Goal: Transaction & Acquisition: Download file/media

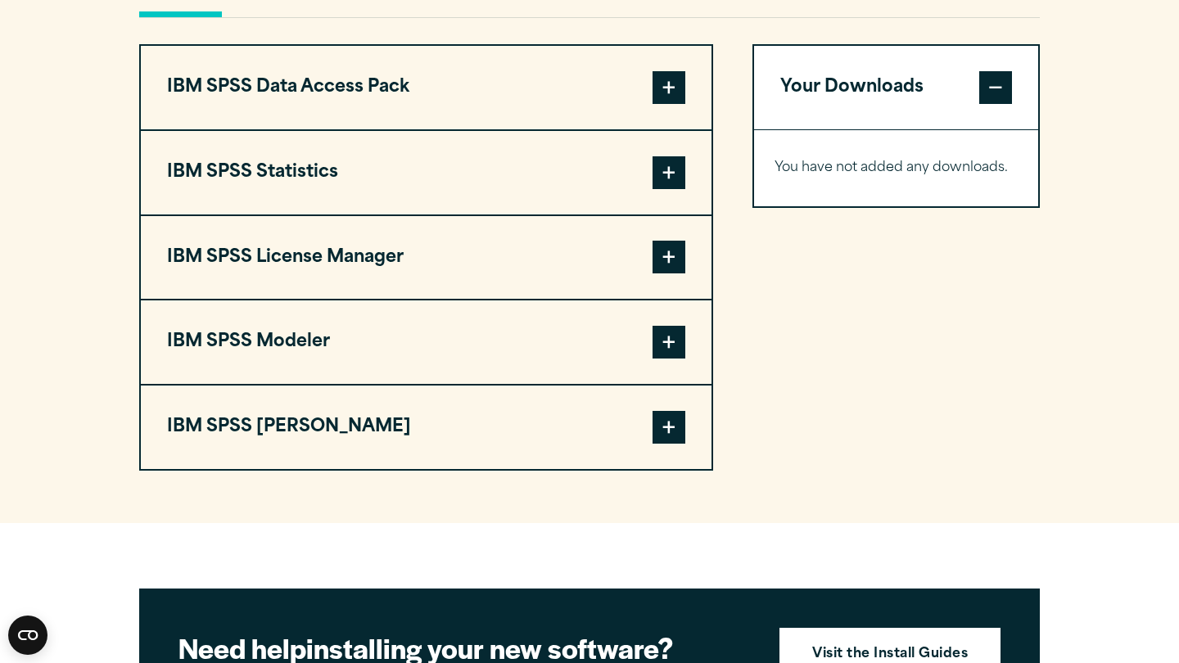
scroll to position [1265, 0]
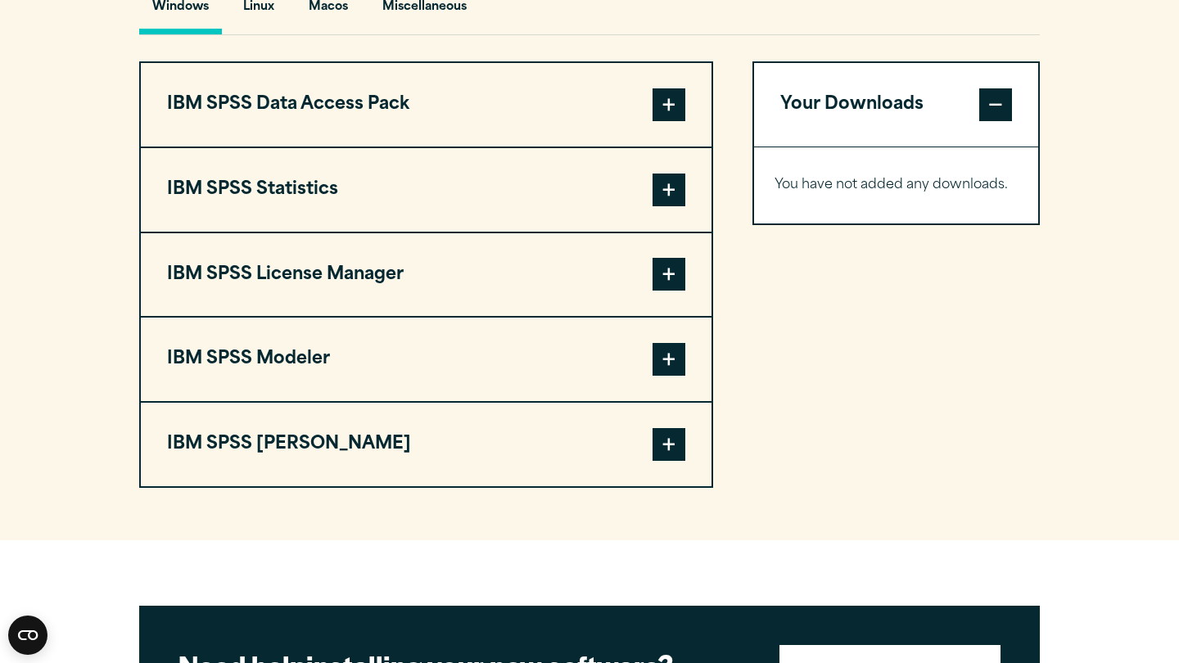
click at [656, 195] on span at bounding box center [669, 190] width 33 height 33
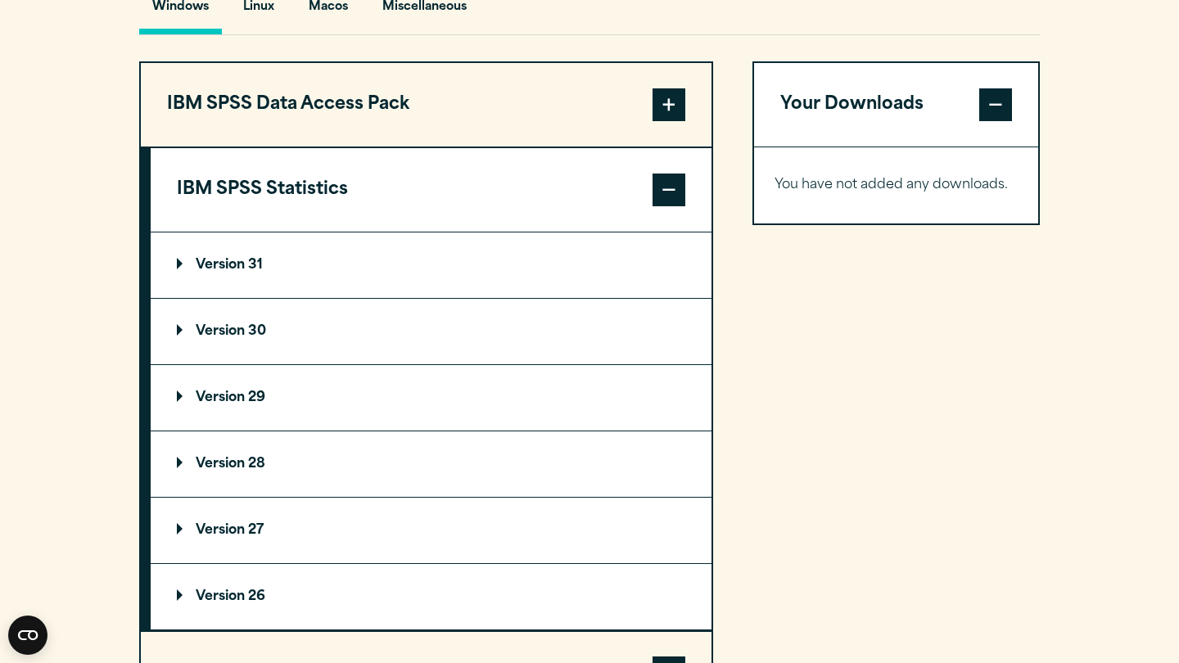
click at [656, 195] on span at bounding box center [669, 190] width 33 height 33
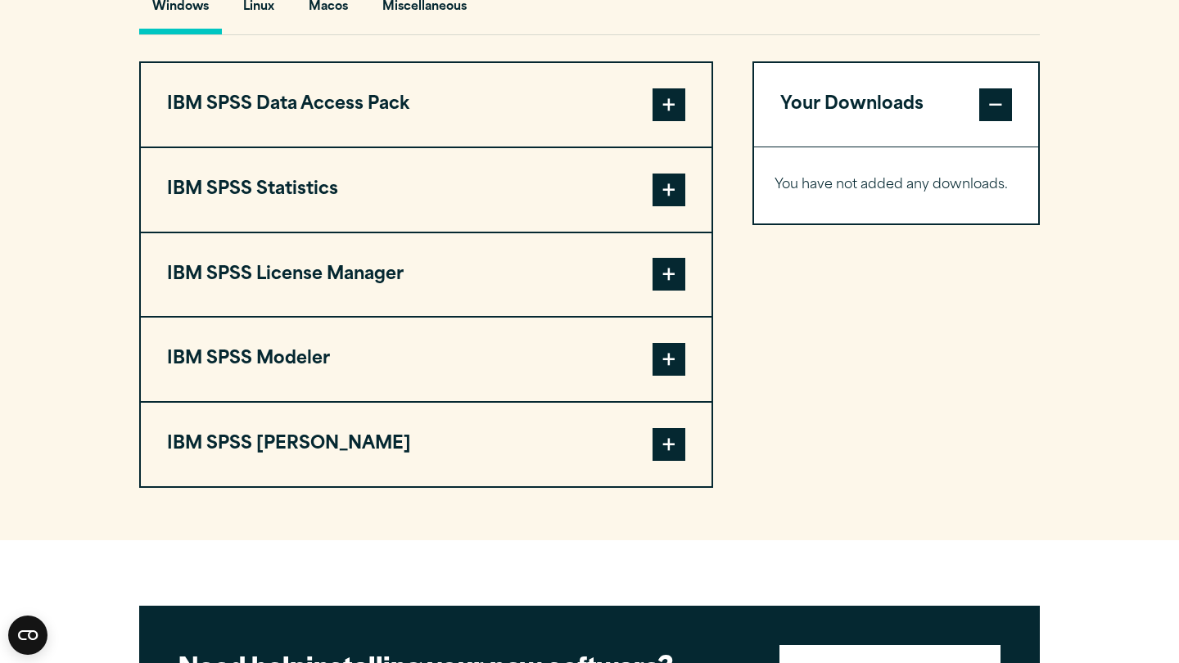
click at [656, 195] on span at bounding box center [669, 190] width 33 height 33
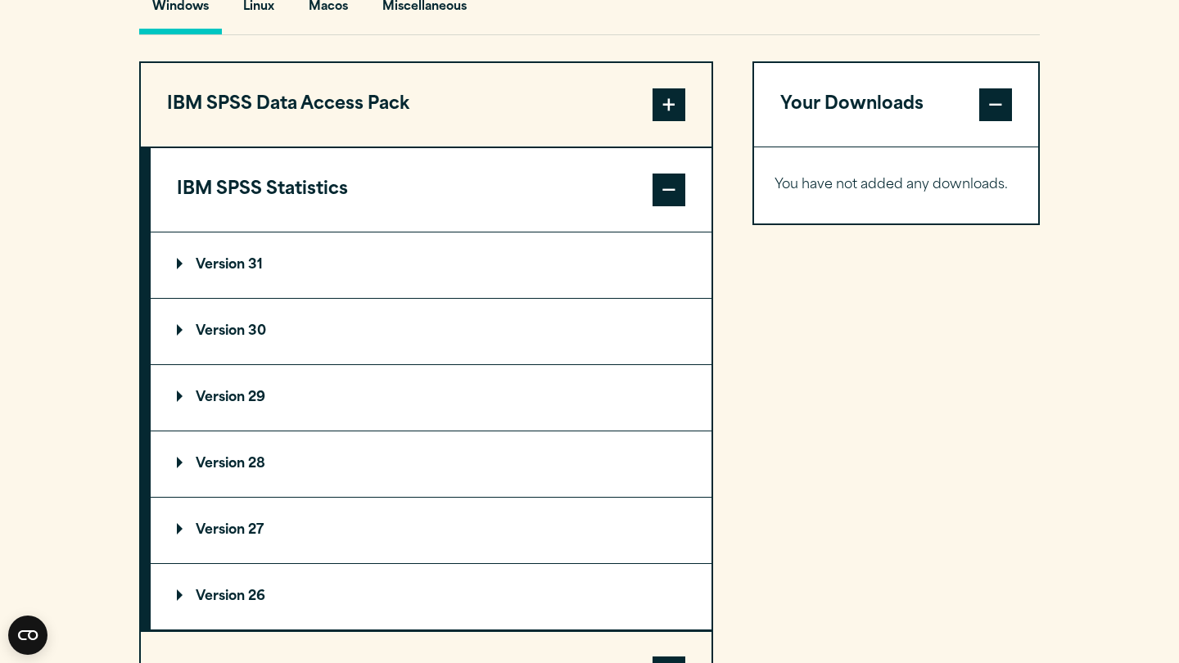
click at [224, 325] on p "Version 30" at bounding box center [221, 331] width 89 height 13
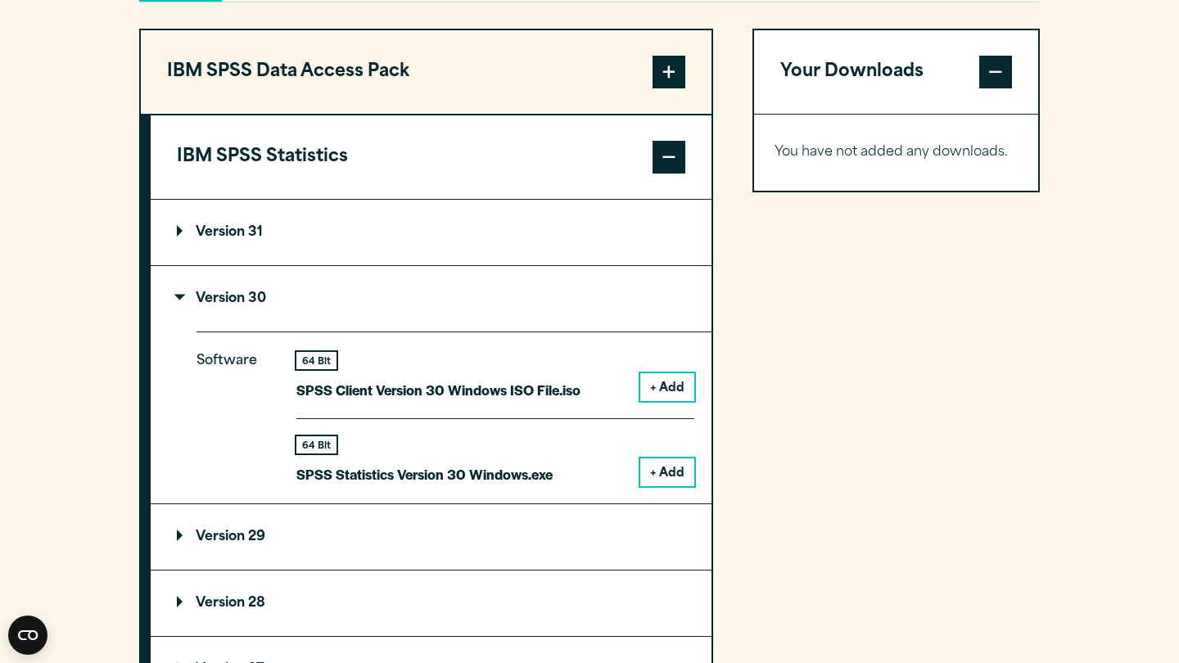
scroll to position [1302, 0]
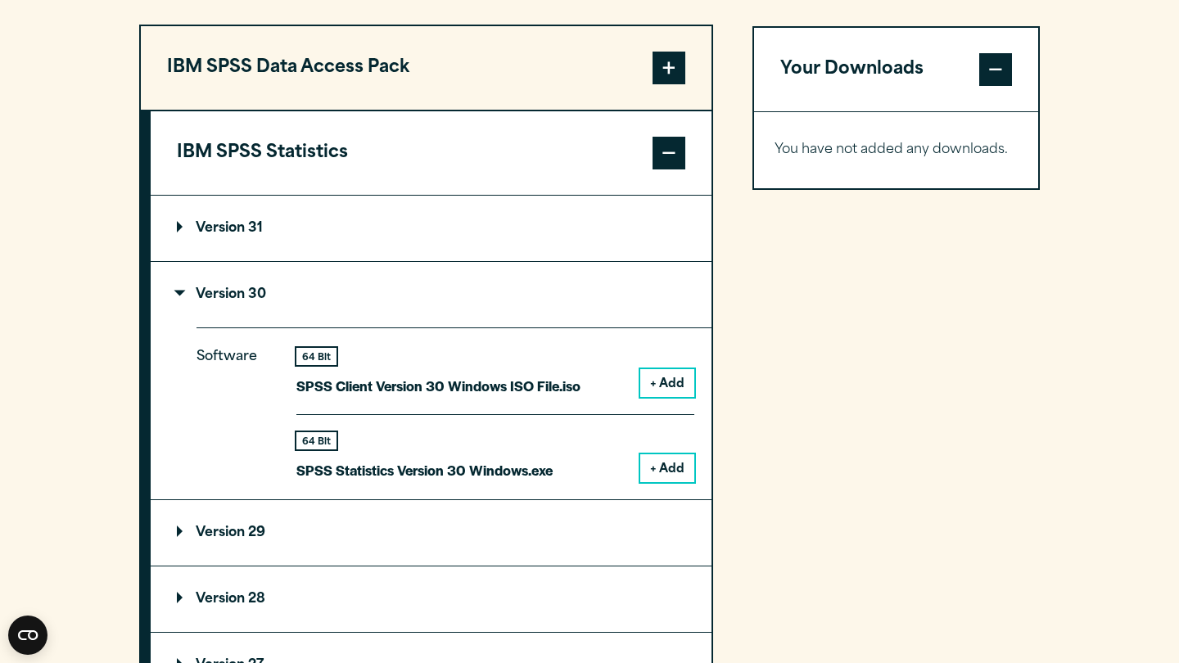
click at [378, 224] on summary "Version 31" at bounding box center [431, 229] width 561 height 66
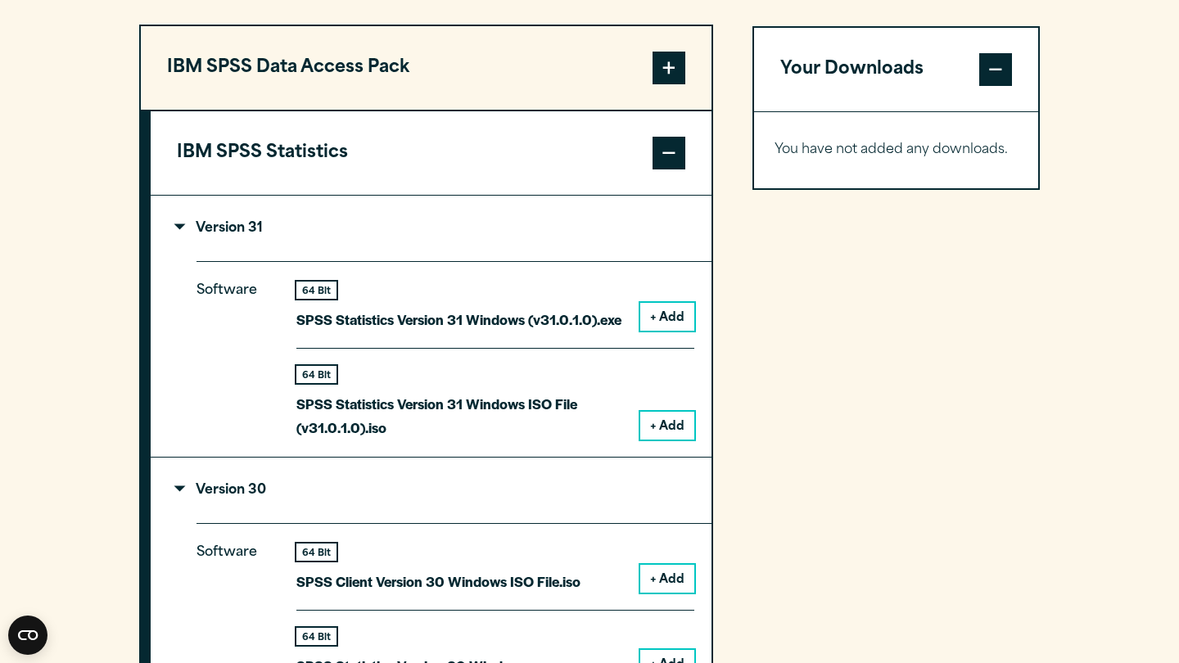
click at [378, 224] on summary "Version 31" at bounding box center [431, 229] width 561 height 66
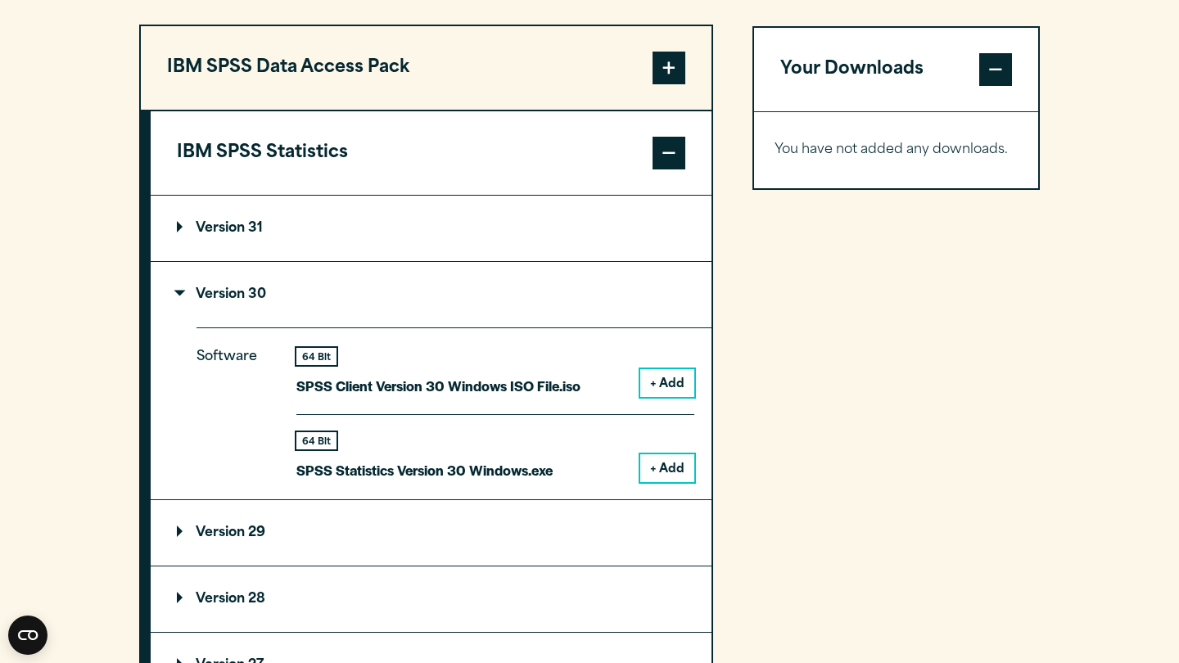
scroll to position [962, 0]
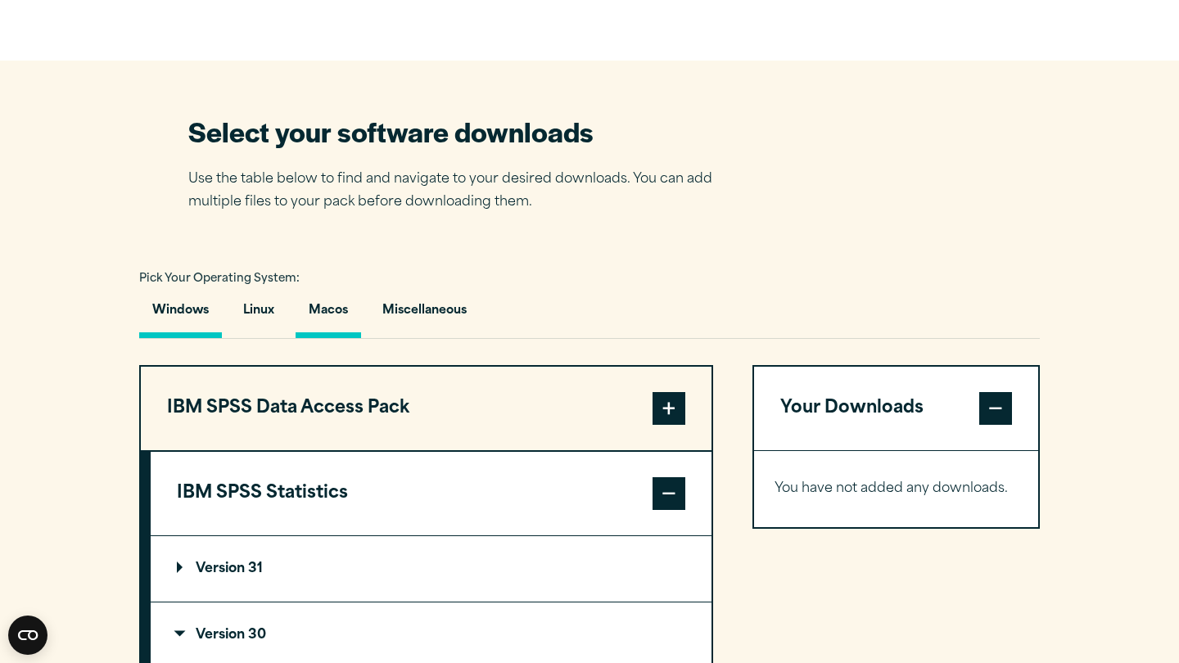
click at [326, 307] on button "Macos" at bounding box center [329, 315] width 66 height 47
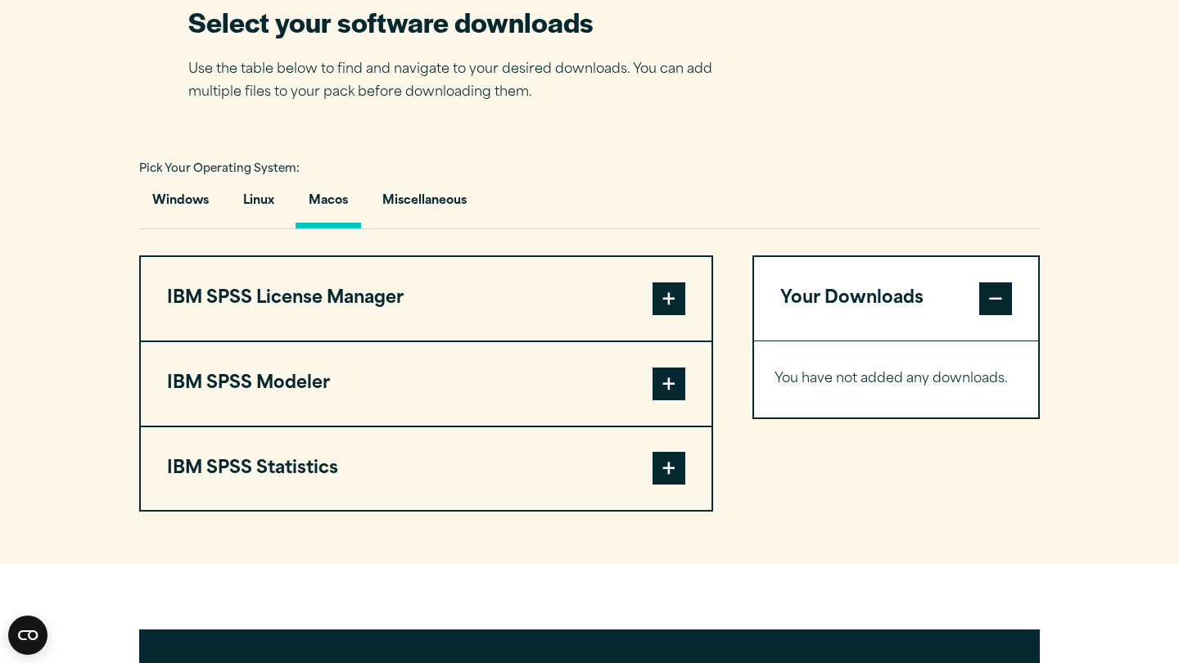
scroll to position [1081, 0]
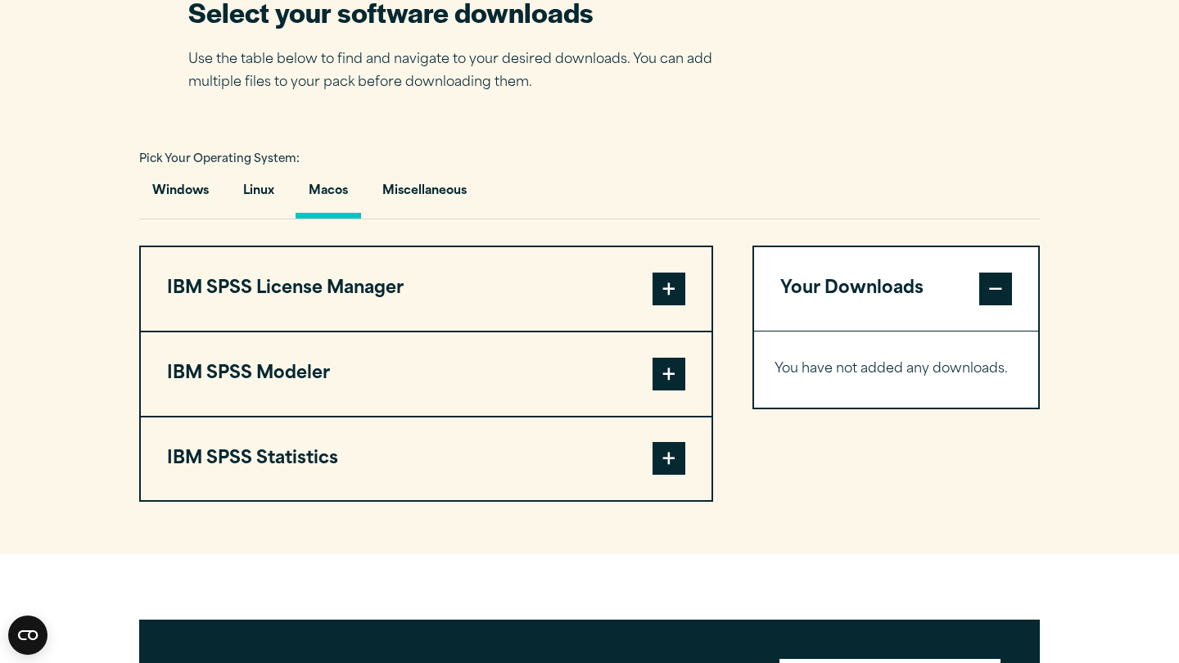
click at [410, 285] on button "IBM SPSS License Manager" at bounding box center [426, 289] width 571 height 84
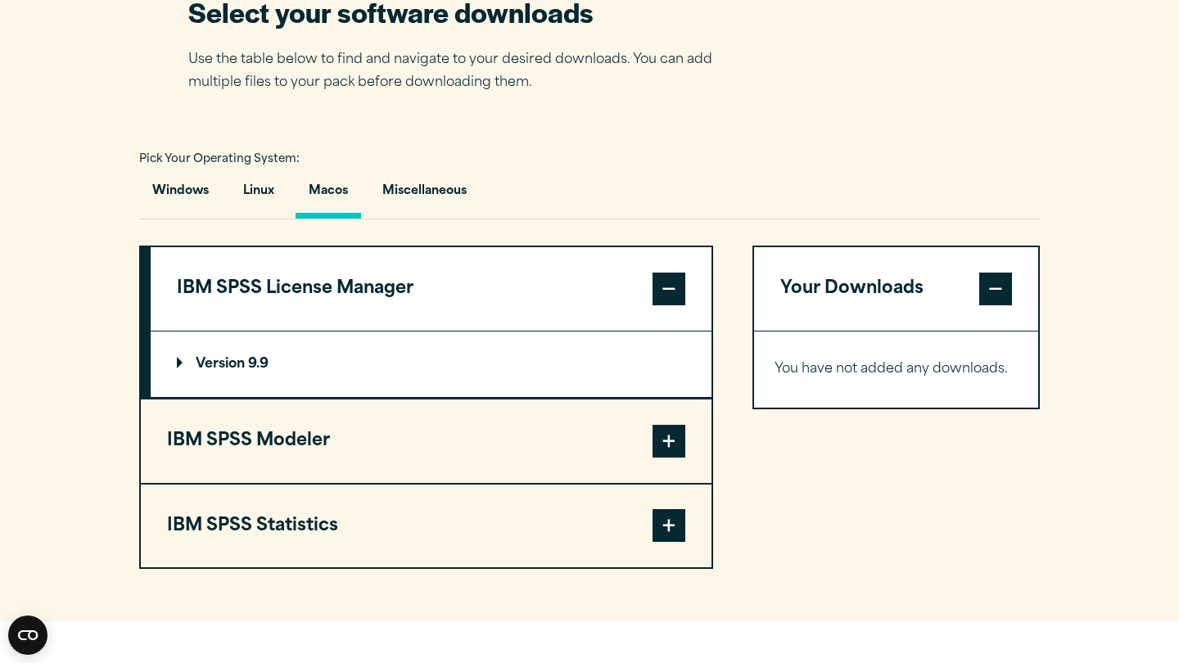
click at [410, 285] on button "IBM SPSS License Manager" at bounding box center [431, 289] width 561 height 84
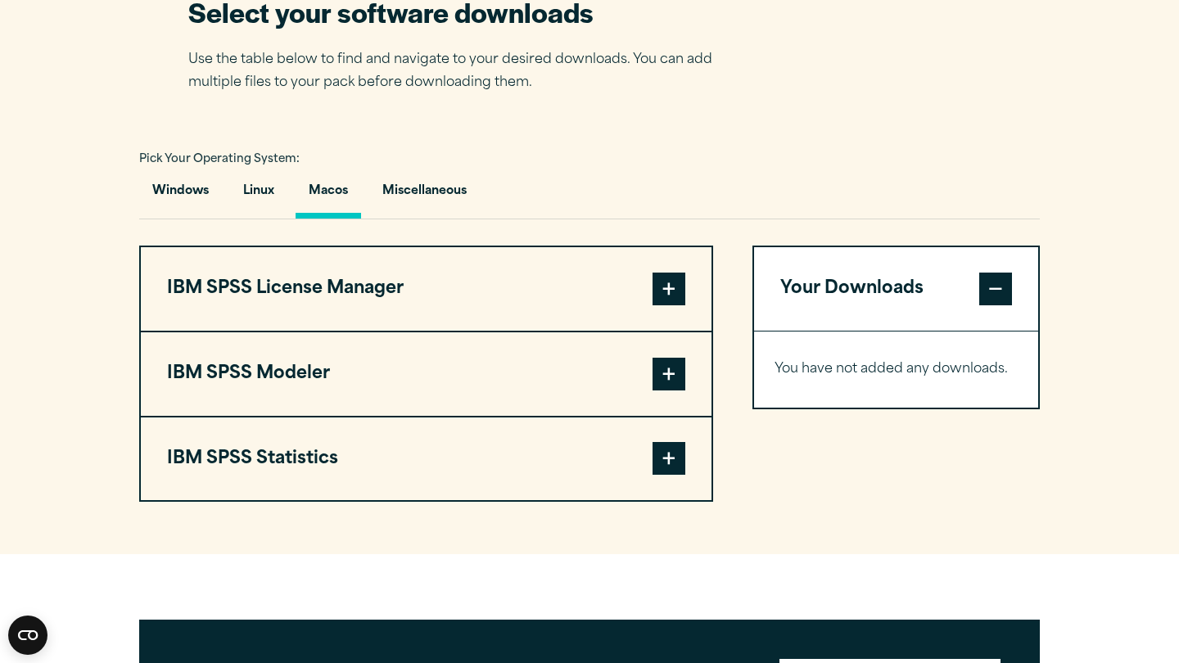
click at [371, 465] on button "IBM SPSS Statistics" at bounding box center [426, 460] width 571 height 84
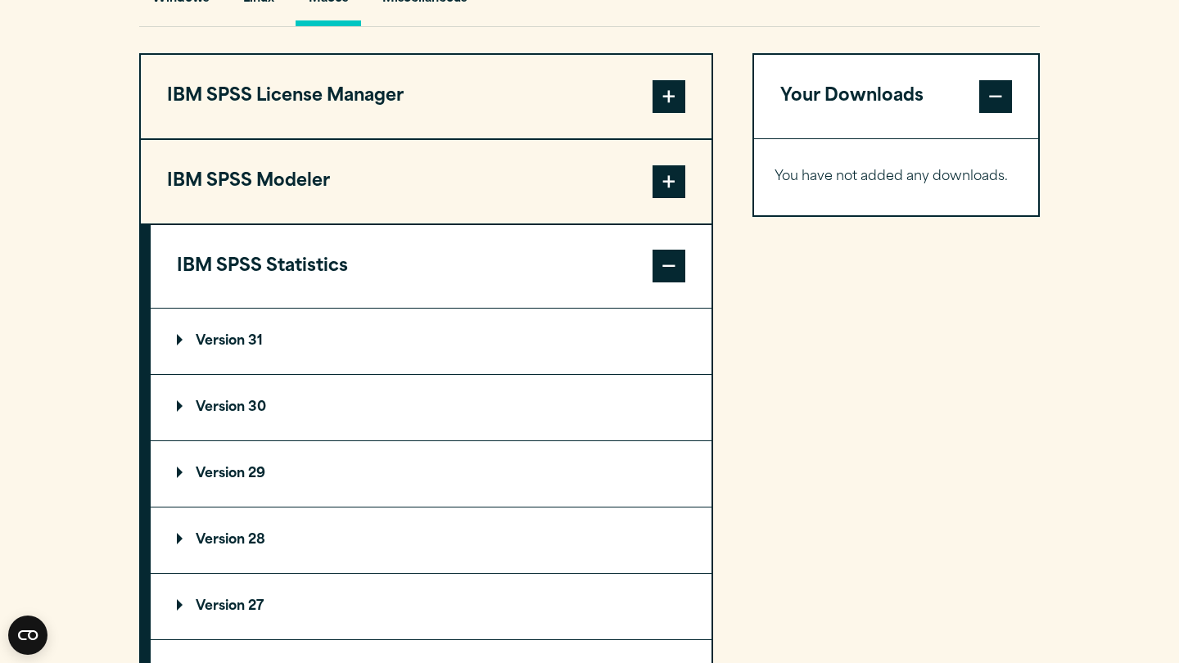
scroll to position [1277, 0]
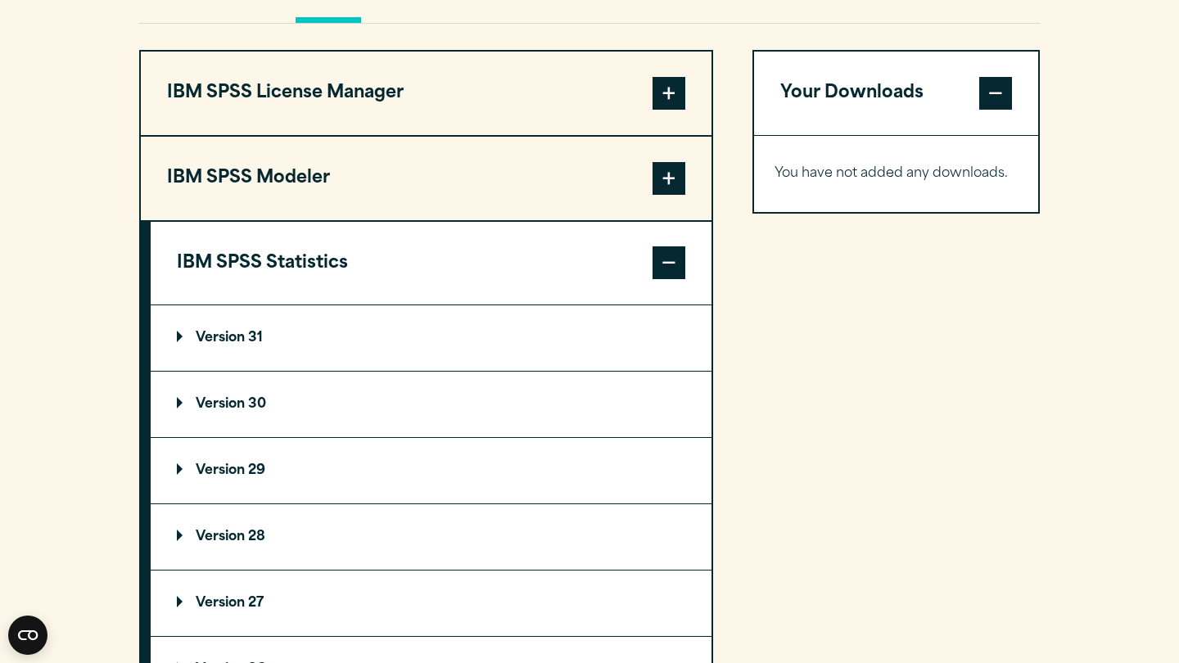
click at [242, 398] on p "Version 30" at bounding box center [221, 404] width 89 height 13
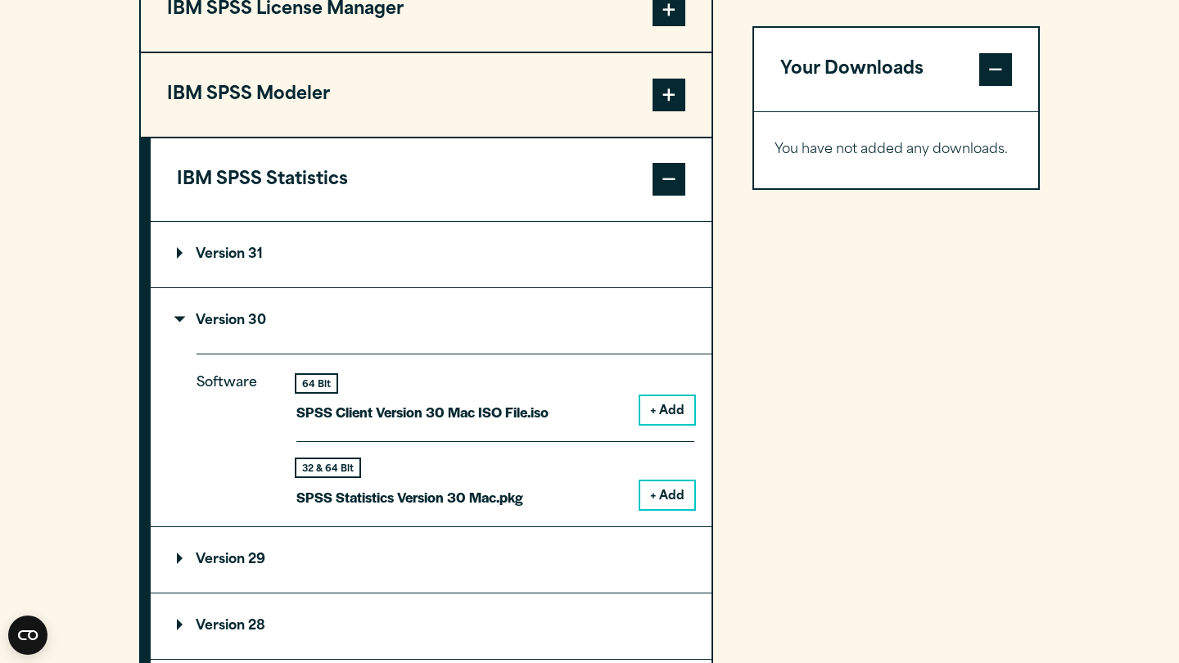
scroll to position [1359, 0]
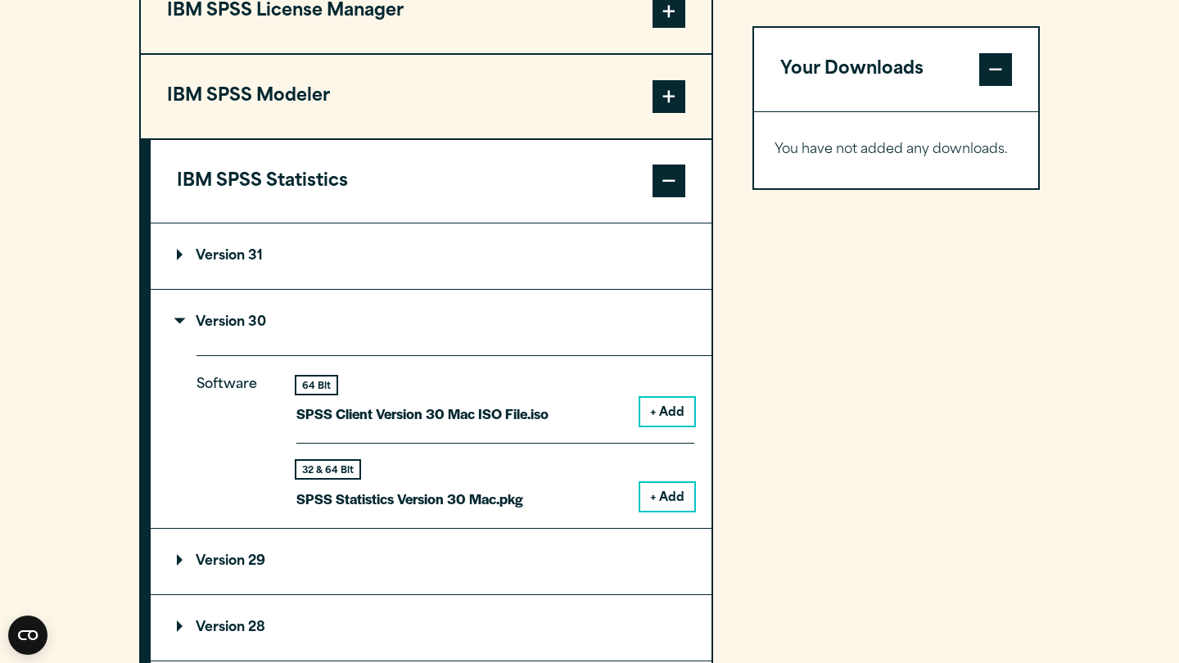
click at [663, 491] on button "+ Add" at bounding box center [667, 497] width 54 height 28
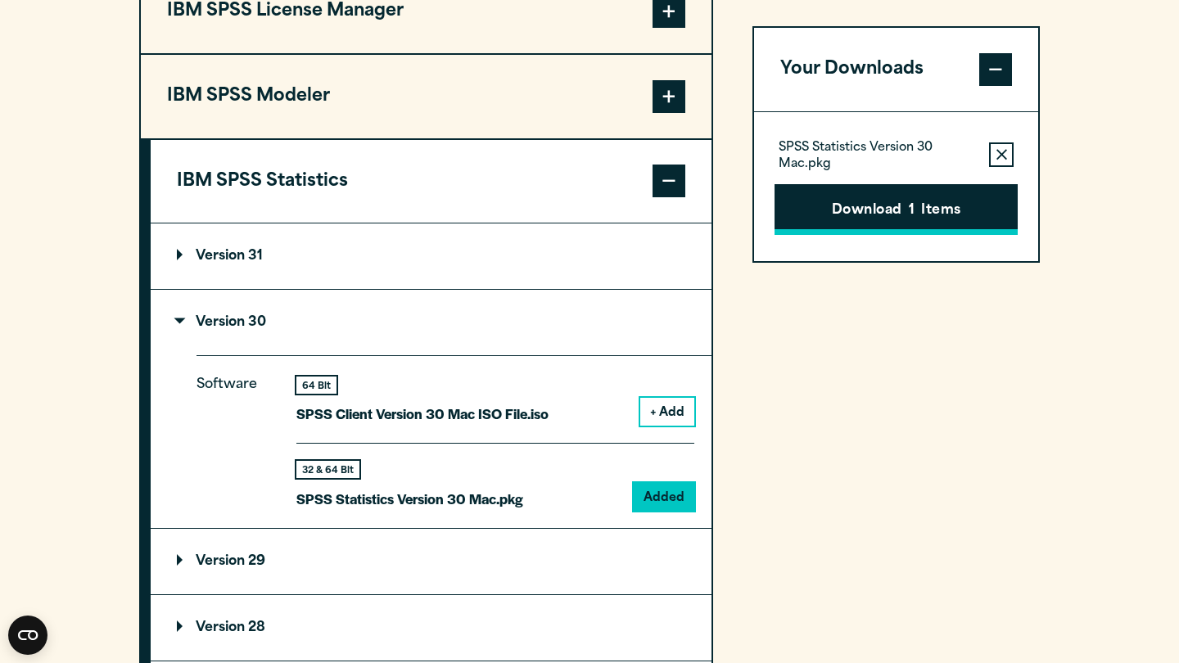
click at [882, 209] on button "Download 1 Items" at bounding box center [896, 209] width 243 height 51
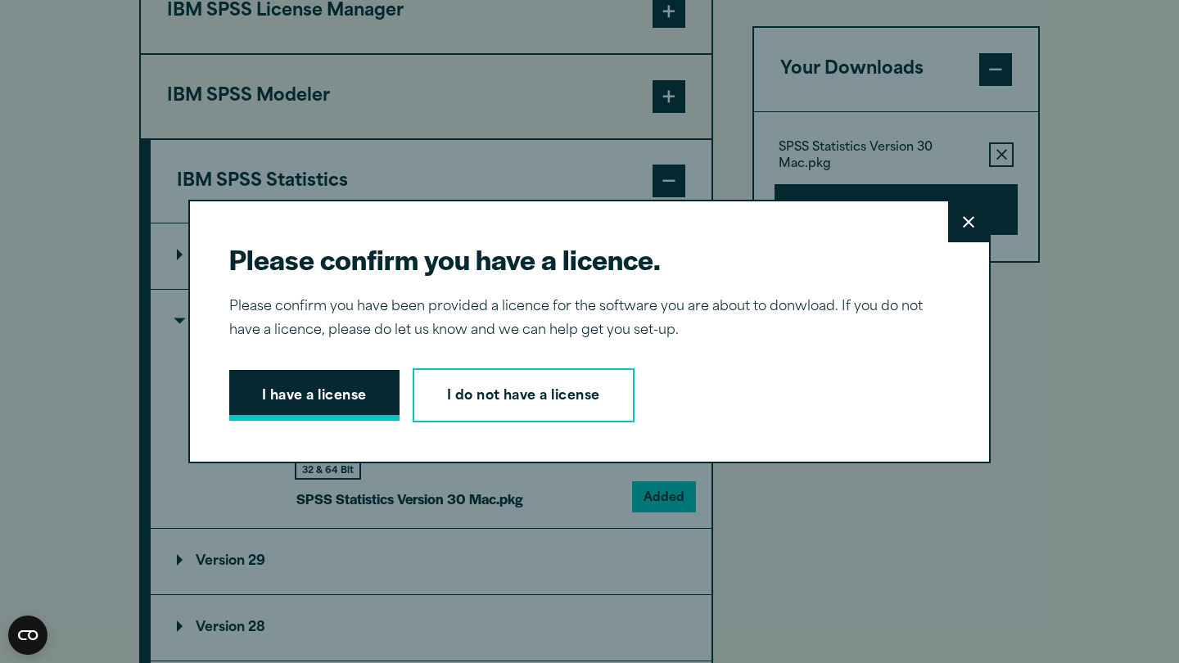
click at [280, 414] on button "I have a license" at bounding box center [314, 395] width 170 height 51
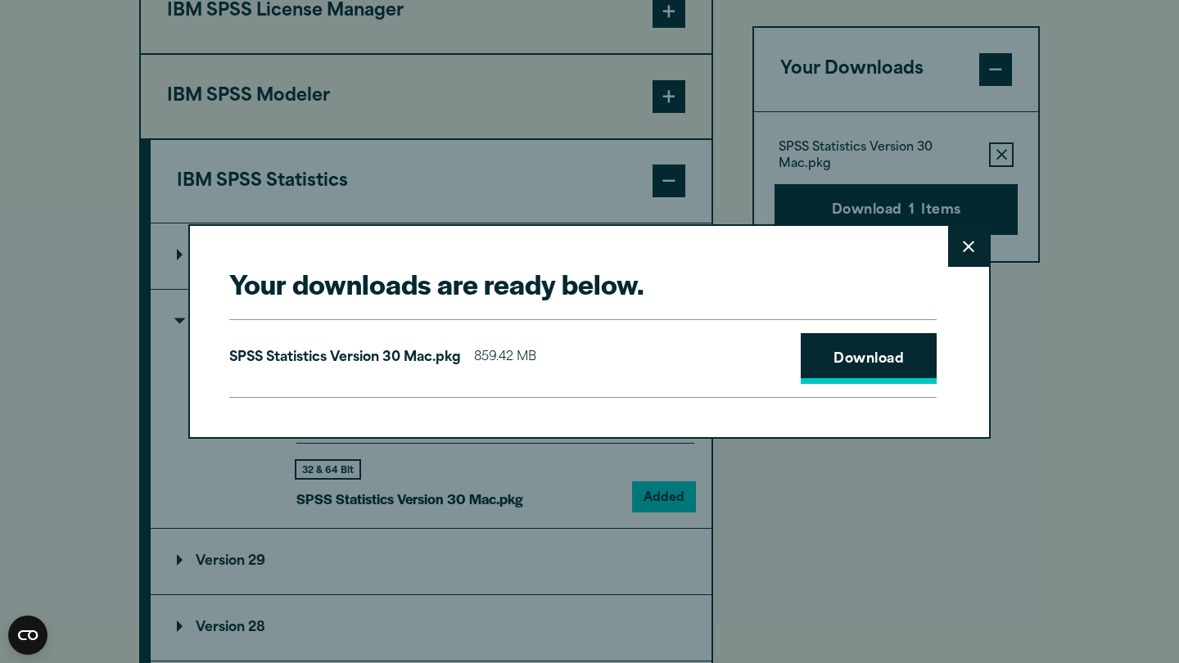
click at [862, 368] on link "Download" at bounding box center [869, 358] width 136 height 51
